Goal: Information Seeking & Learning: Learn about a topic

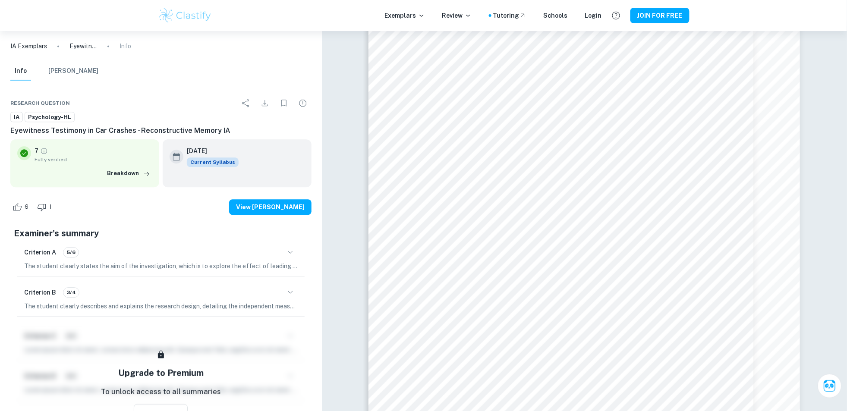
scroll to position [6451, 0]
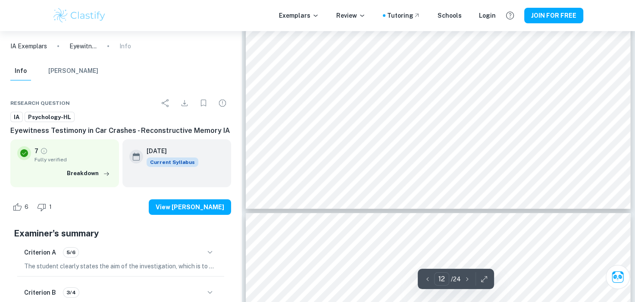
scroll to position [6042, 0]
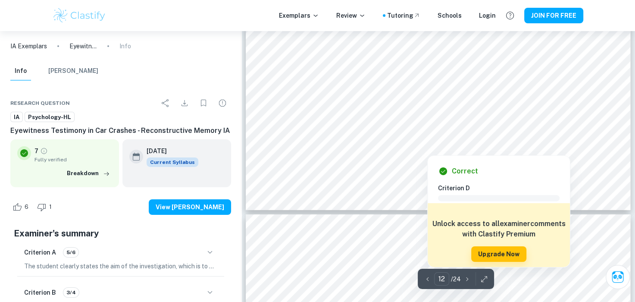
click at [513, 167] on div "Correct" at bounding box center [502, 171] width 129 height 10
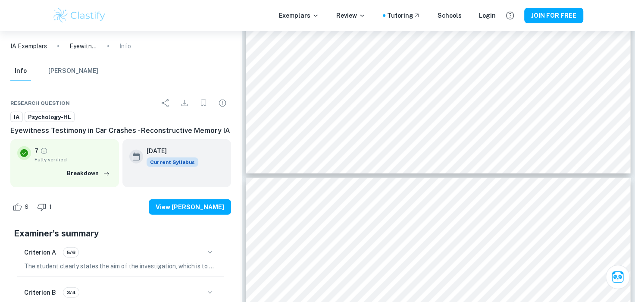
scroll to position [5577, 0]
